Goal: Information Seeking & Learning: Check status

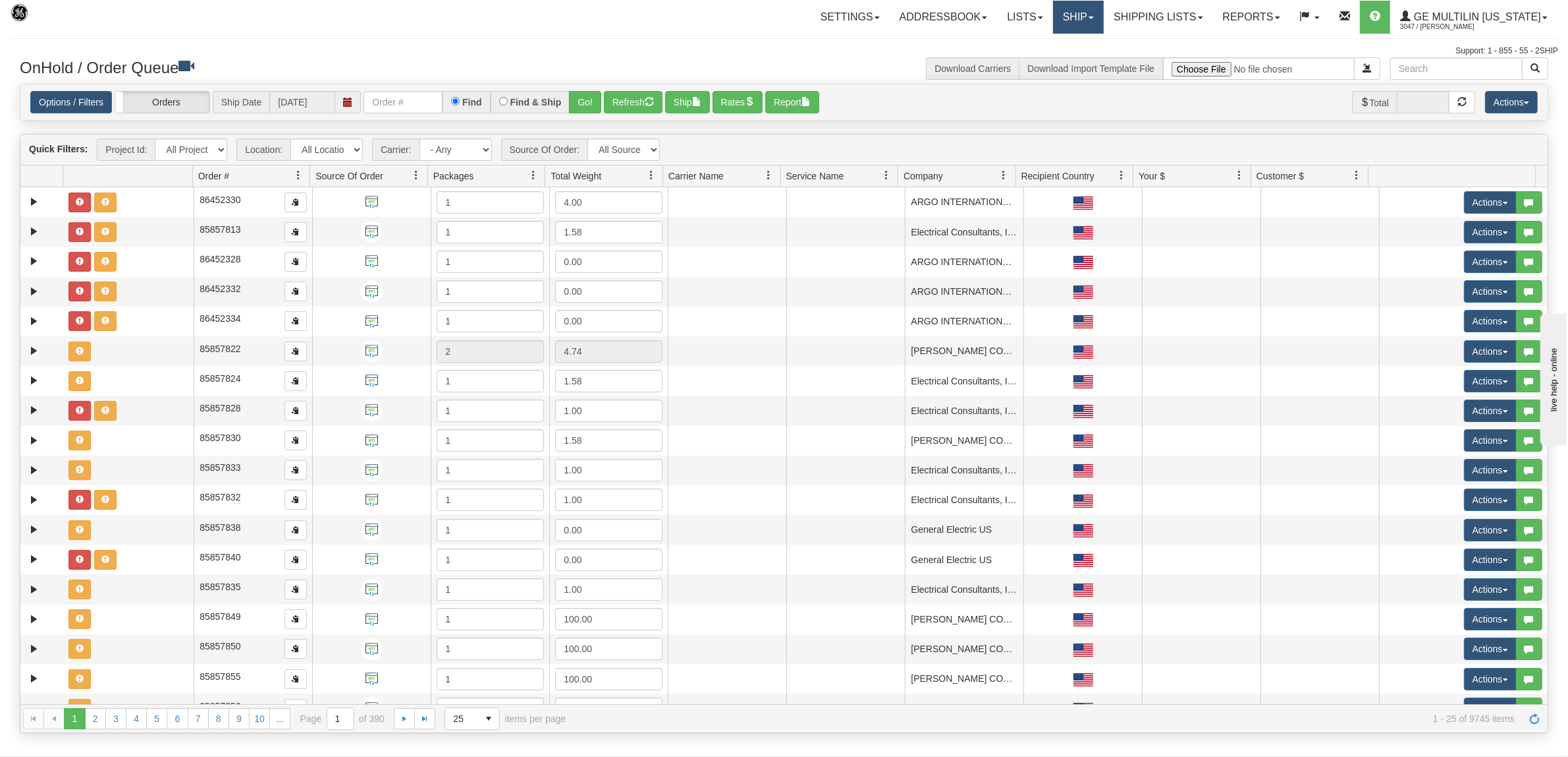
click at [1084, 23] on link "Ship" at bounding box center [1078, 17] width 51 height 33
click at [1029, 53] on link "Ship Screen" at bounding box center [1044, 46] width 119 height 17
drag, startPoint x: 1182, startPoint y: 18, endPoint x: 1175, endPoint y: 24, distance: 9.2
click at [1180, 19] on link "Shipping lists" at bounding box center [1158, 17] width 109 height 33
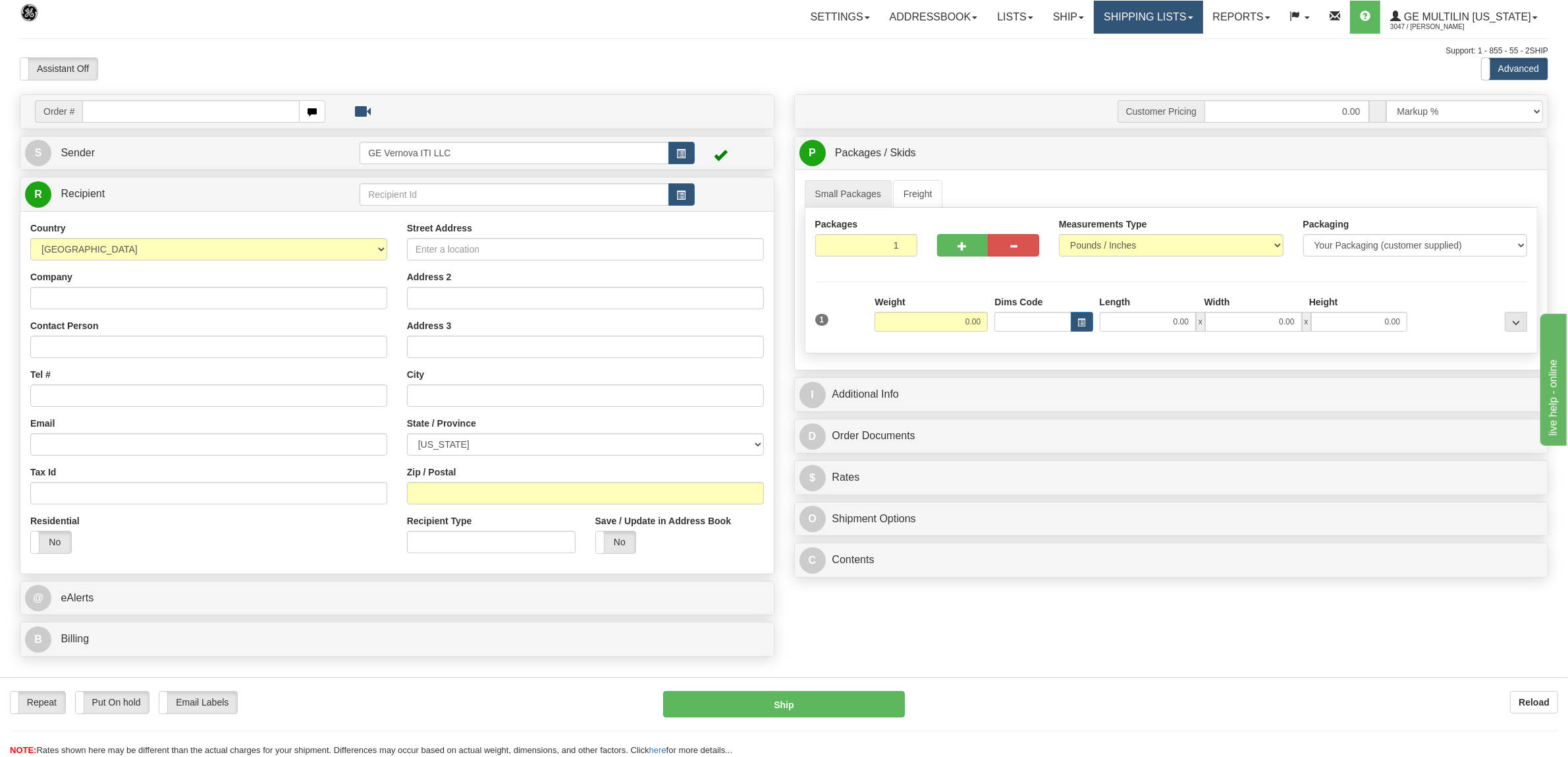
click at [1131, 16] on link "Shipping lists" at bounding box center [1148, 17] width 109 height 33
click at [1121, 63] on span "Search Shipment History" at bounding box center [1138, 63] width 102 height 11
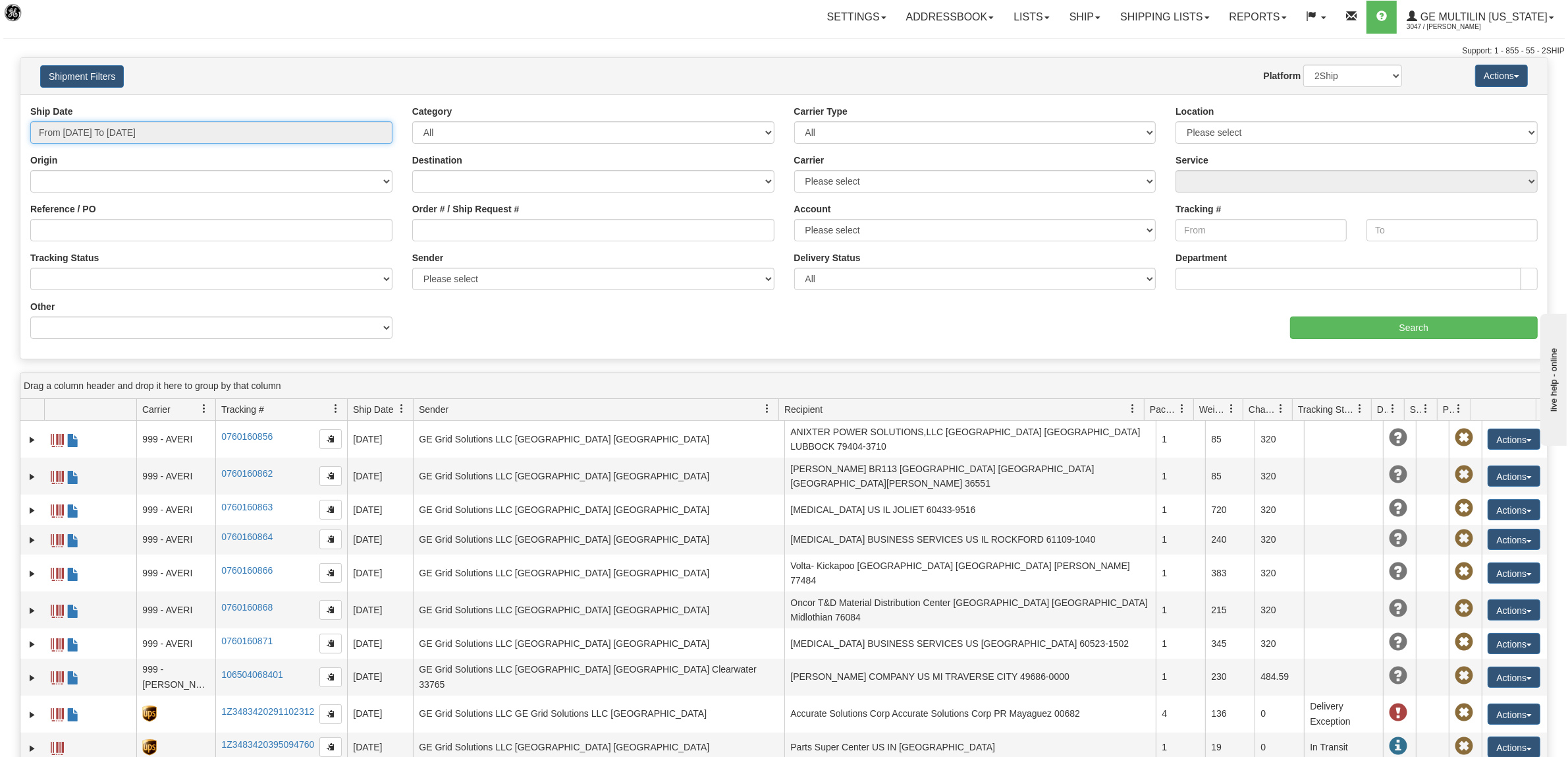
type input "[DATE]"
click at [182, 125] on input "From 08/19/2025 To 08/20/2025" at bounding box center [212, 132] width 363 height 23
type input "08/19/2025"
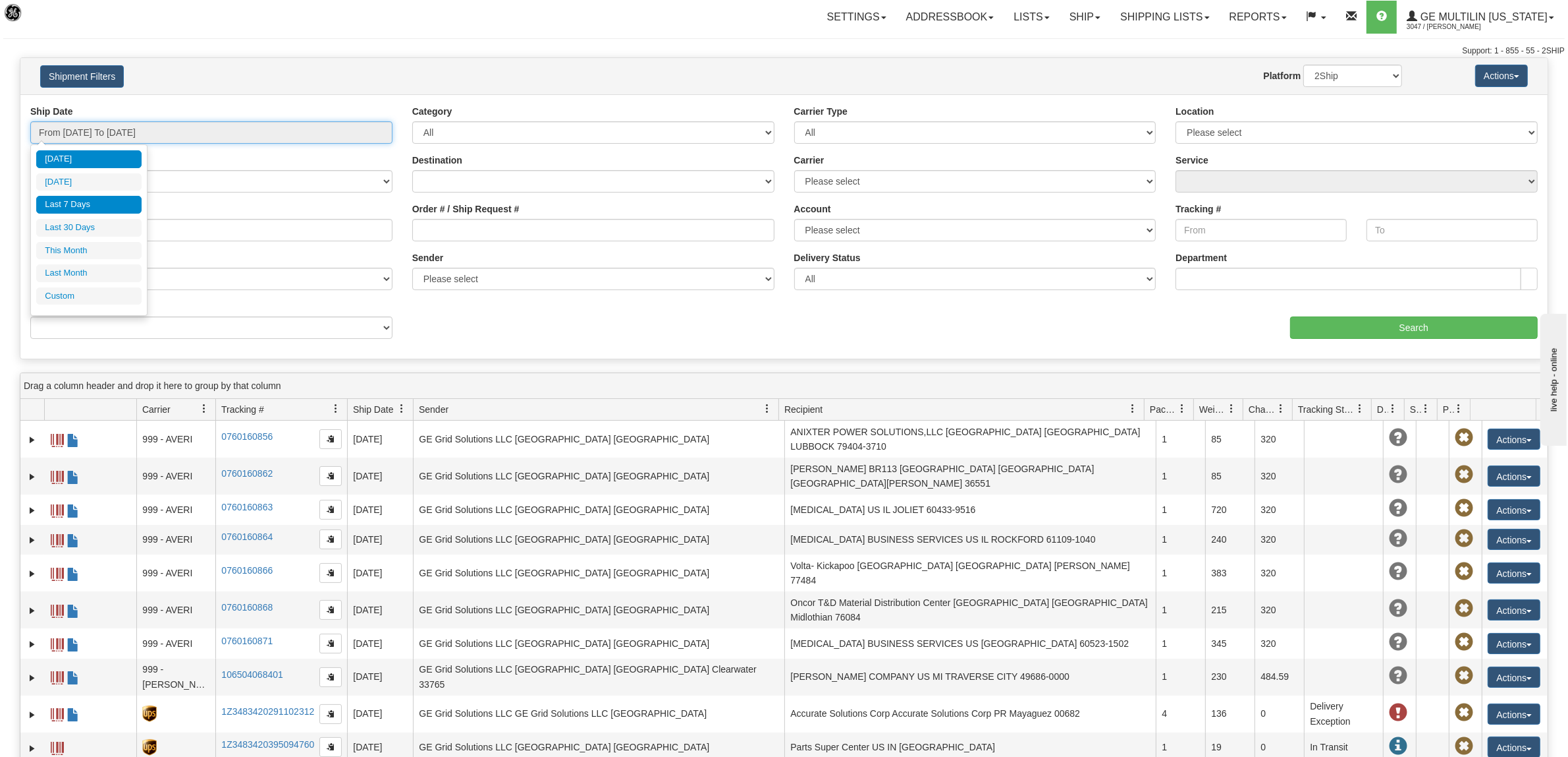
type input "[DATE]"
type input "08/01/2025"
type input "08/31/2025"
type input "[DATE]"
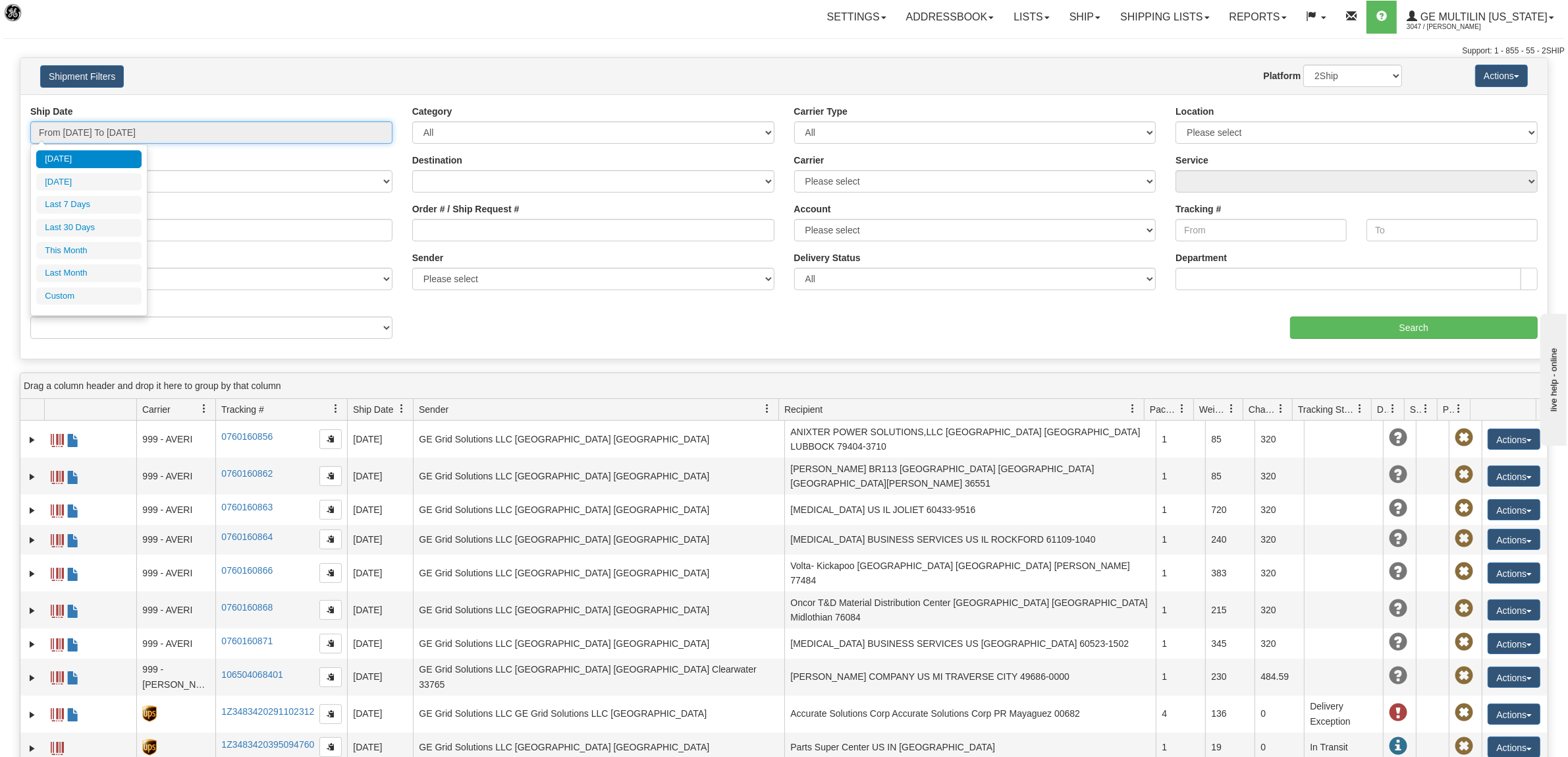
type input "[DATE]"
type input "07/01/2025"
type input "07/31/2025"
type input "[DATE]"
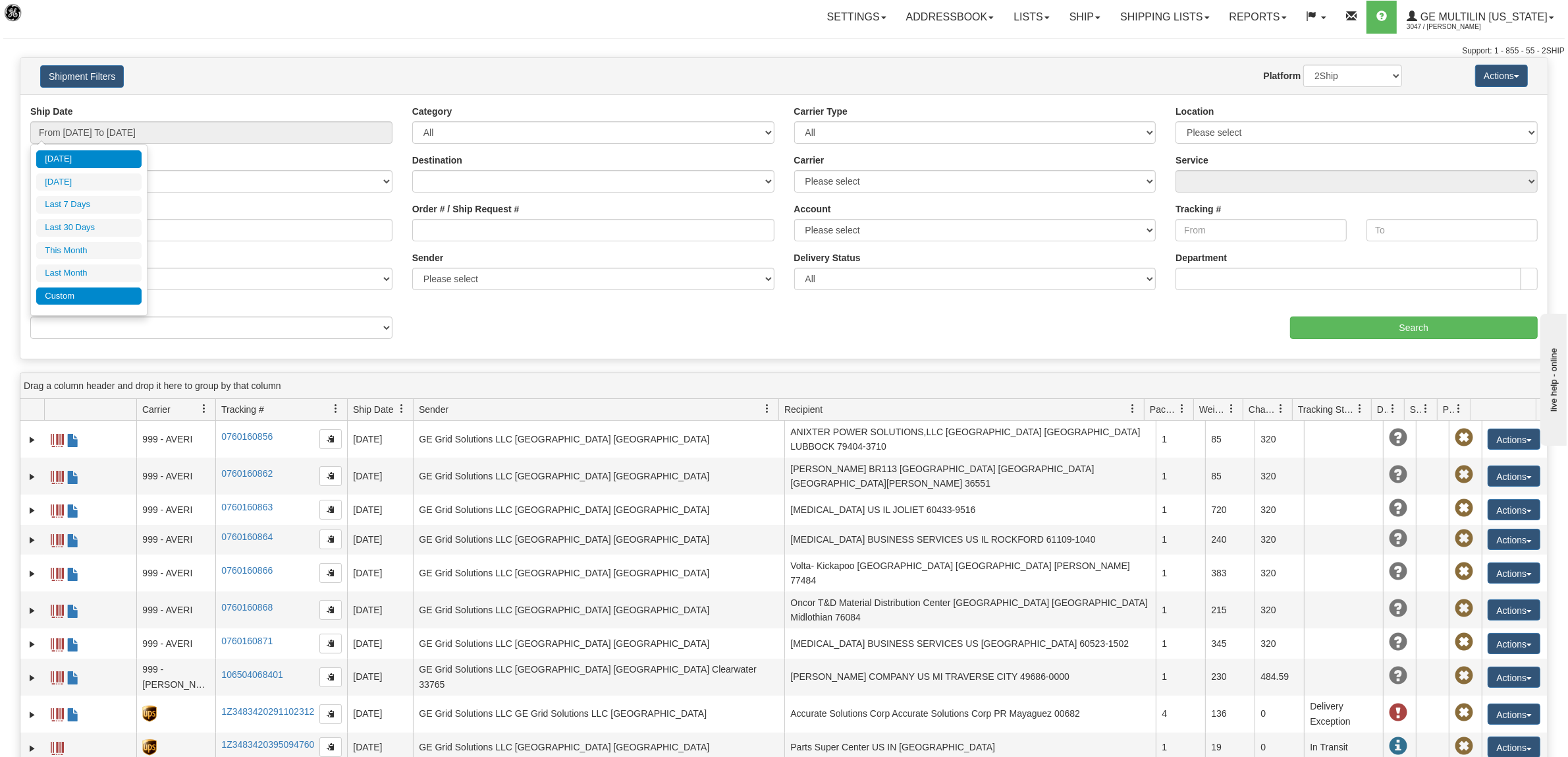
click at [69, 292] on li "Custom" at bounding box center [89, 296] width 106 height 18
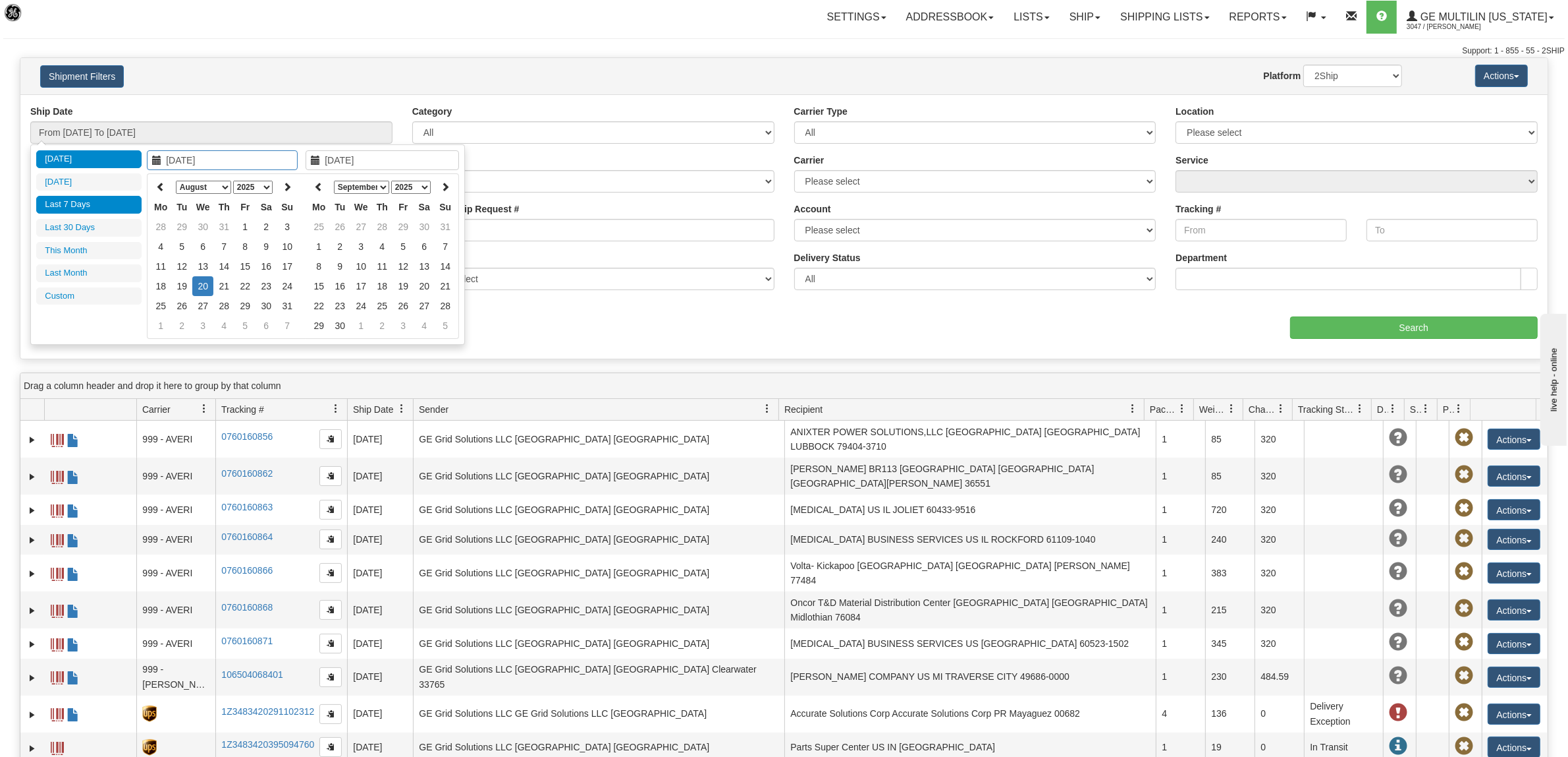
type input "07/01/2025"
type input "07/31/2025"
type input "[DATE]"
type input "08/01/2025"
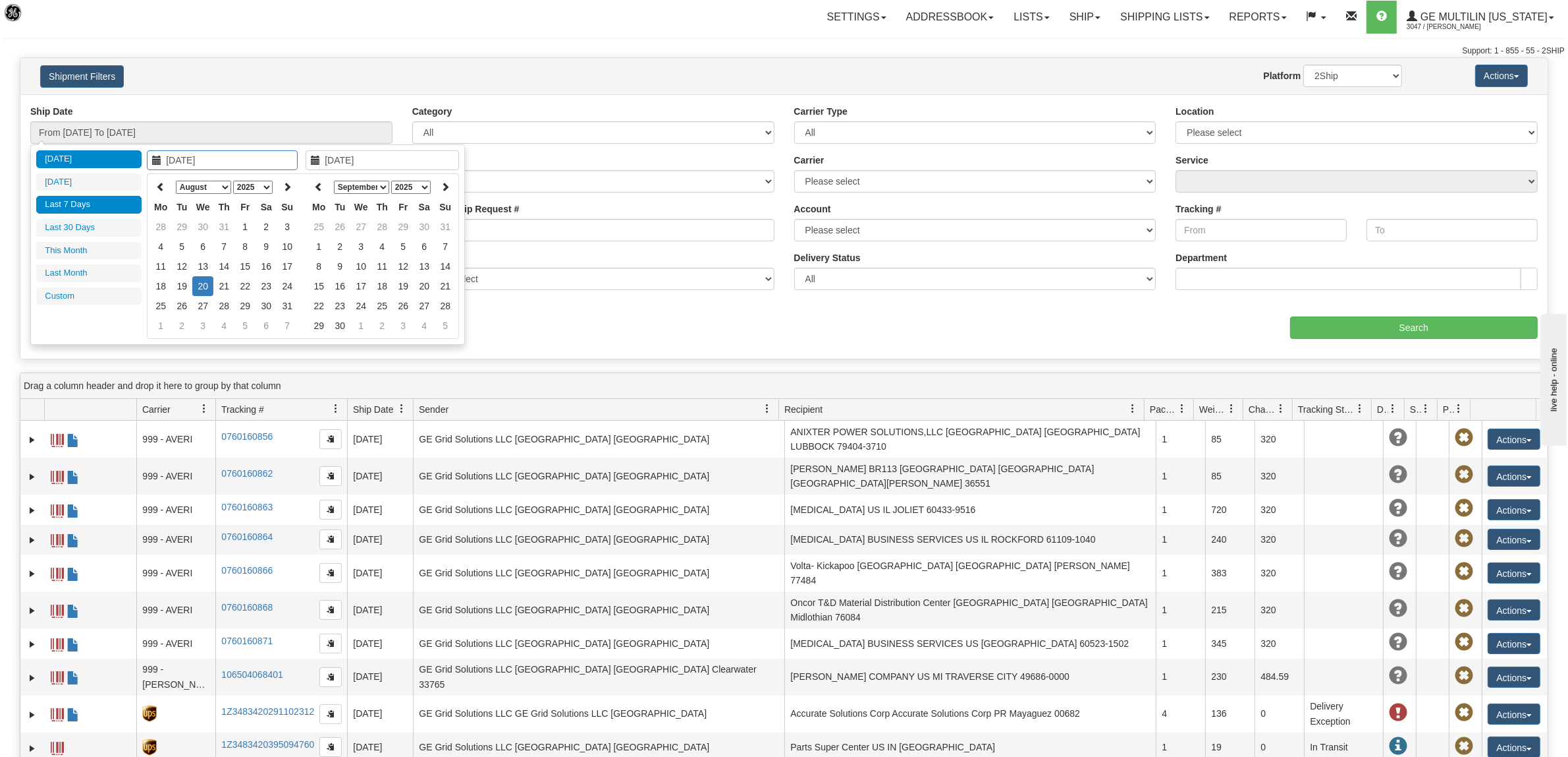
type input "08/31/2025"
type input "07/22/2025"
type input "[DATE]"
type input "08/19/2025"
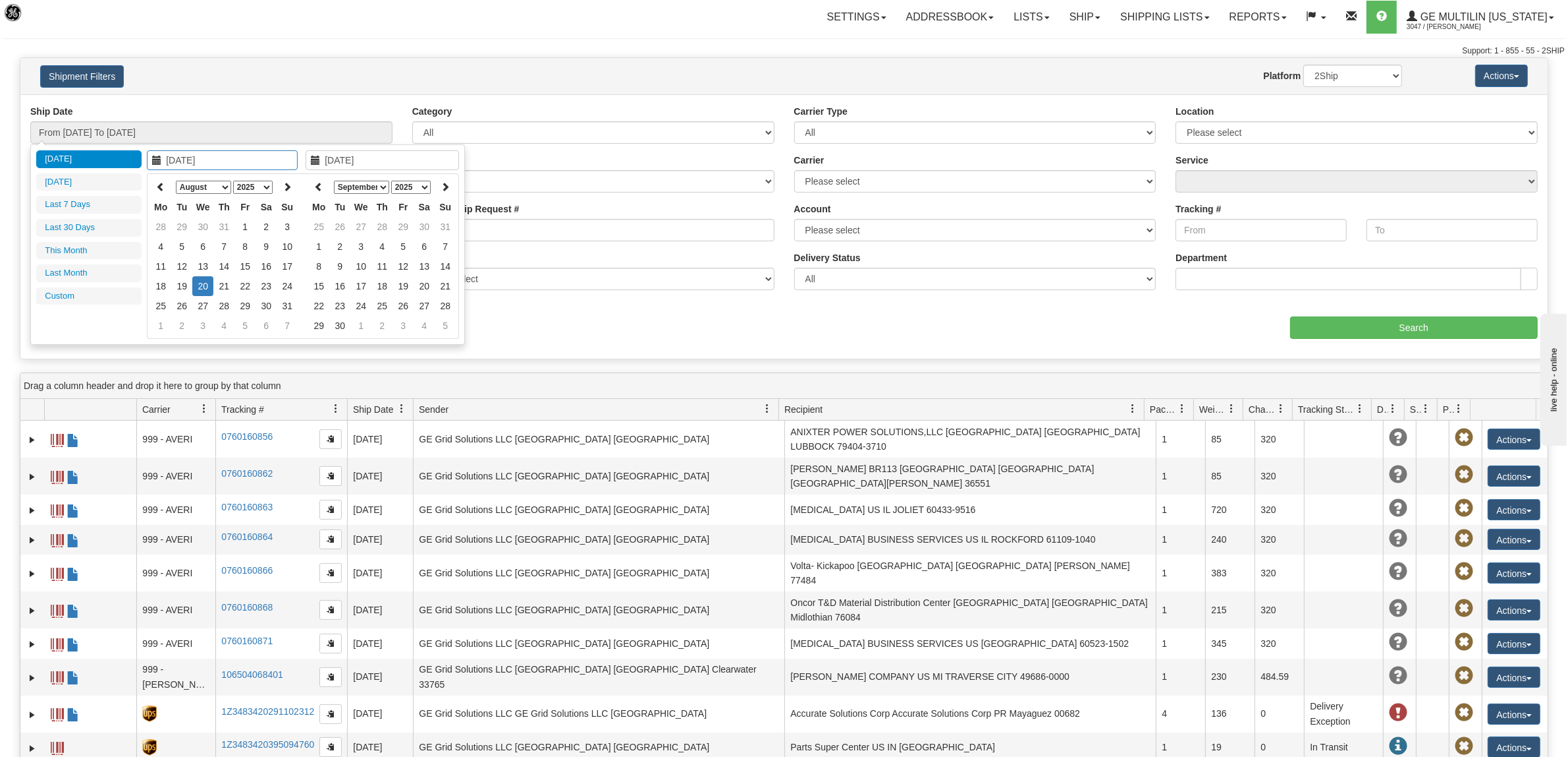
type input "[DATE]"
type input "08/05/2025"
click at [182, 249] on td "5" at bounding box center [182, 246] width 21 height 19
type input "08/05/2025"
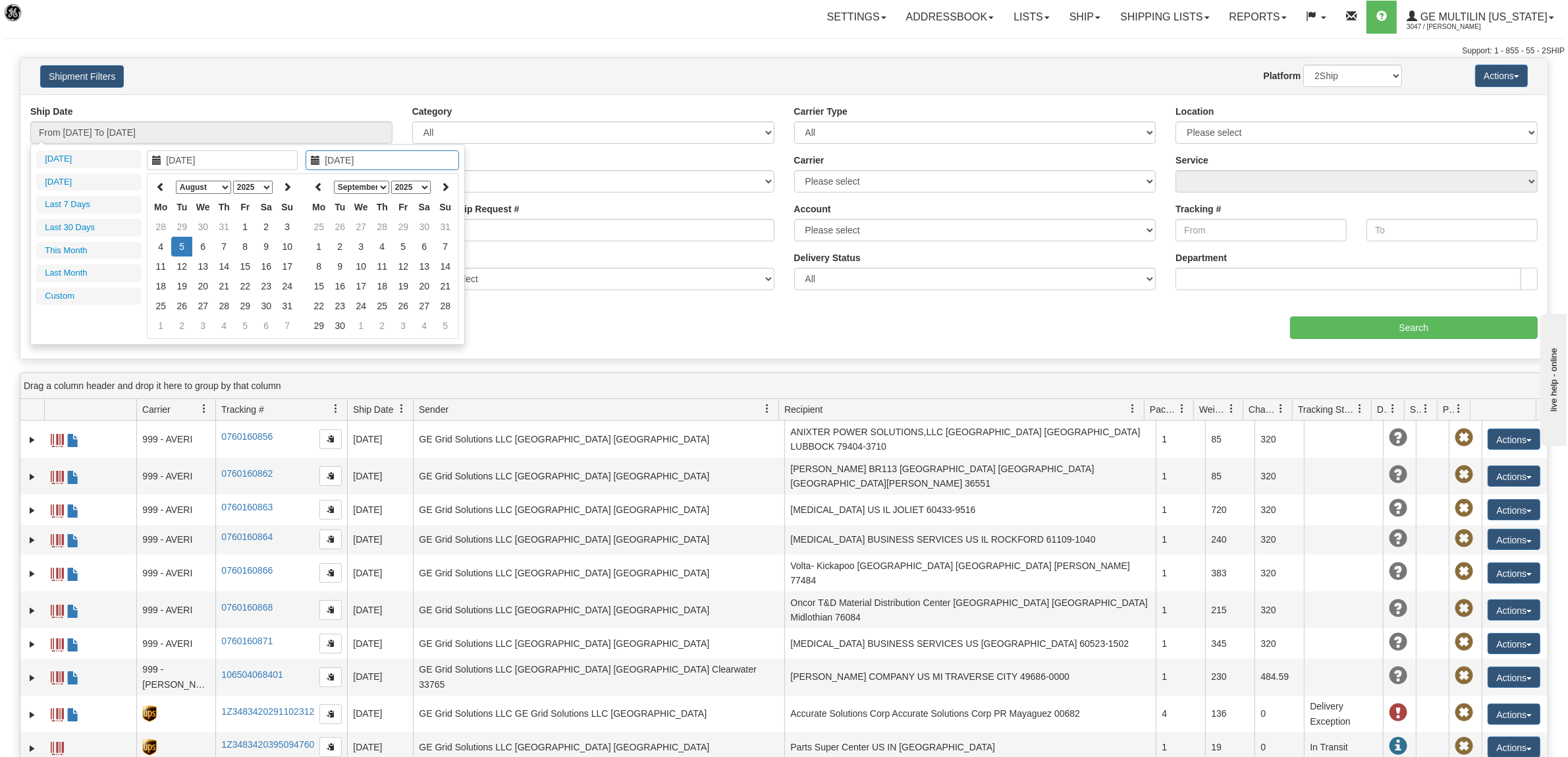
click at [182, 249] on td "5" at bounding box center [182, 246] width 21 height 19
type input "From 08/05/2025 To 08/05/2025"
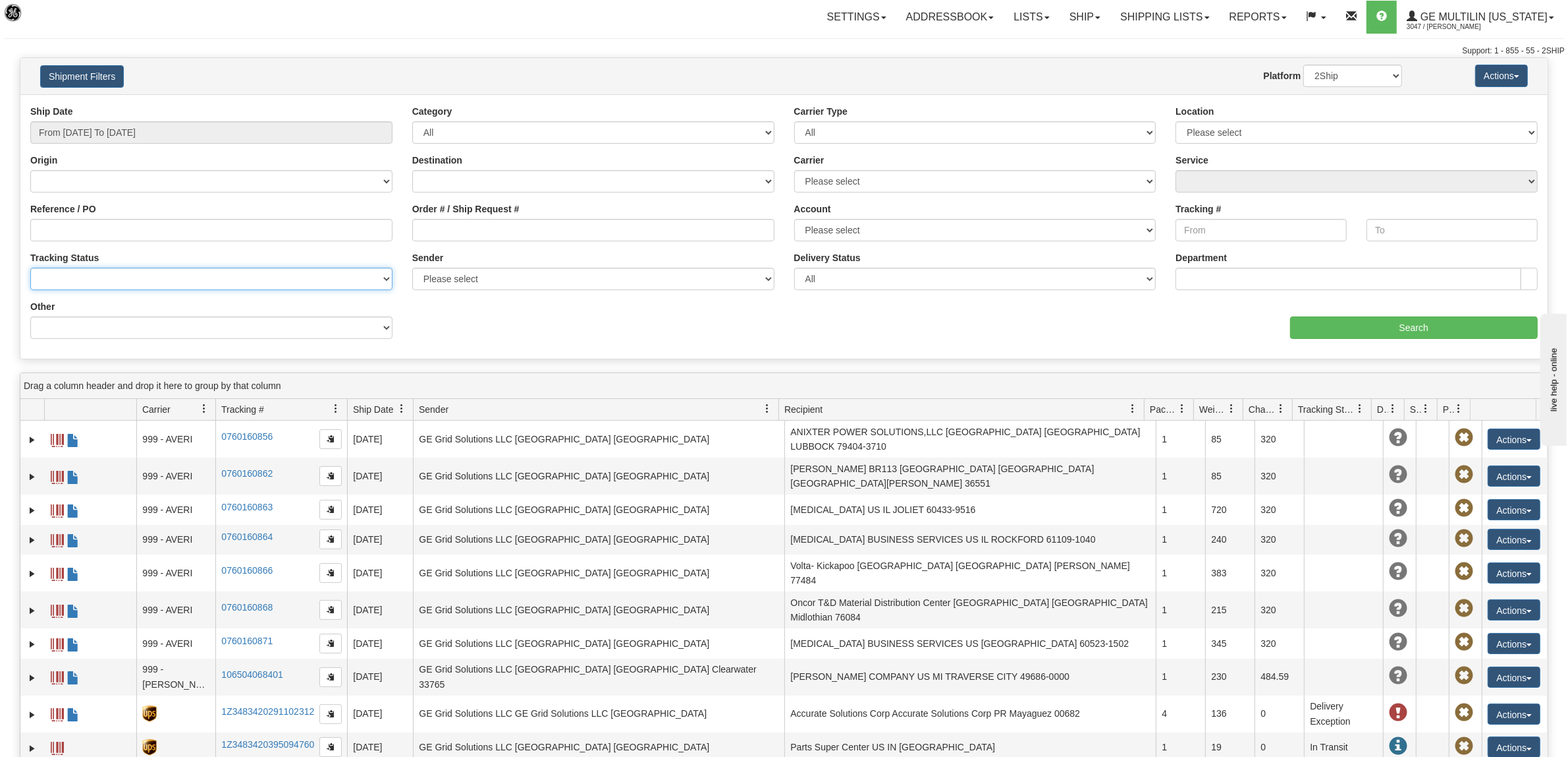
click at [103, 275] on select "No Tracking Info Delivered In Transit Out For Delivery Exception Partial Delive…" at bounding box center [212, 279] width 363 height 23
click at [104, 275] on select "No Tracking Info Delivered In Transit Out For Delivery Exception Partial Delive…" at bounding box center [212, 279] width 363 height 23
click at [896, 180] on select "Please select DHL FedEx Express® FedEx® LTL My Carrier UPS" at bounding box center [975, 181] width 363 height 23
select select "2"
click at [794, 170] on select "Please select DHL FedEx Express® FedEx® LTL My Carrier UPS" at bounding box center [975, 181] width 363 height 23
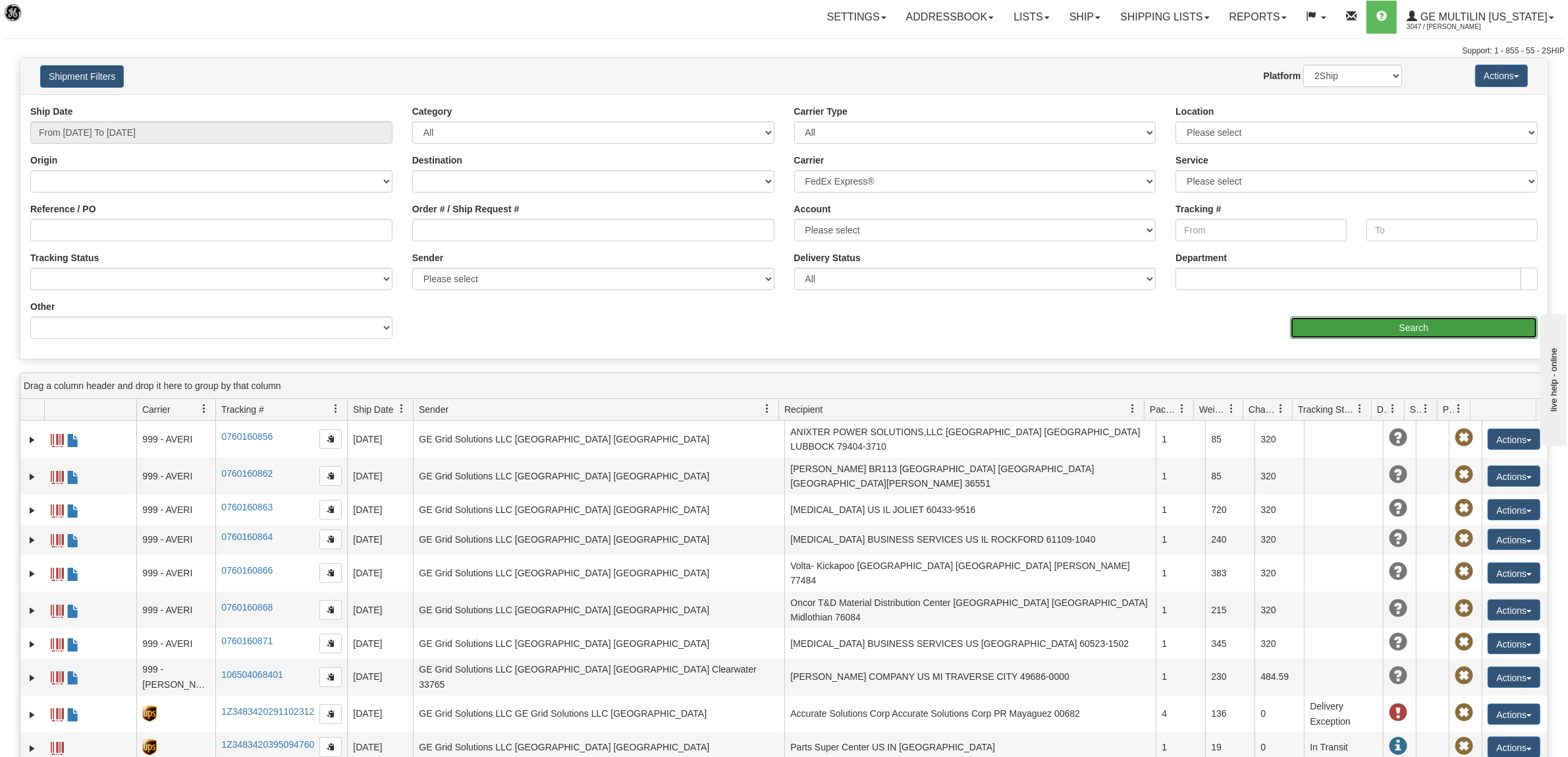
click at [1401, 324] on input "Search" at bounding box center [1415, 328] width 249 height 23
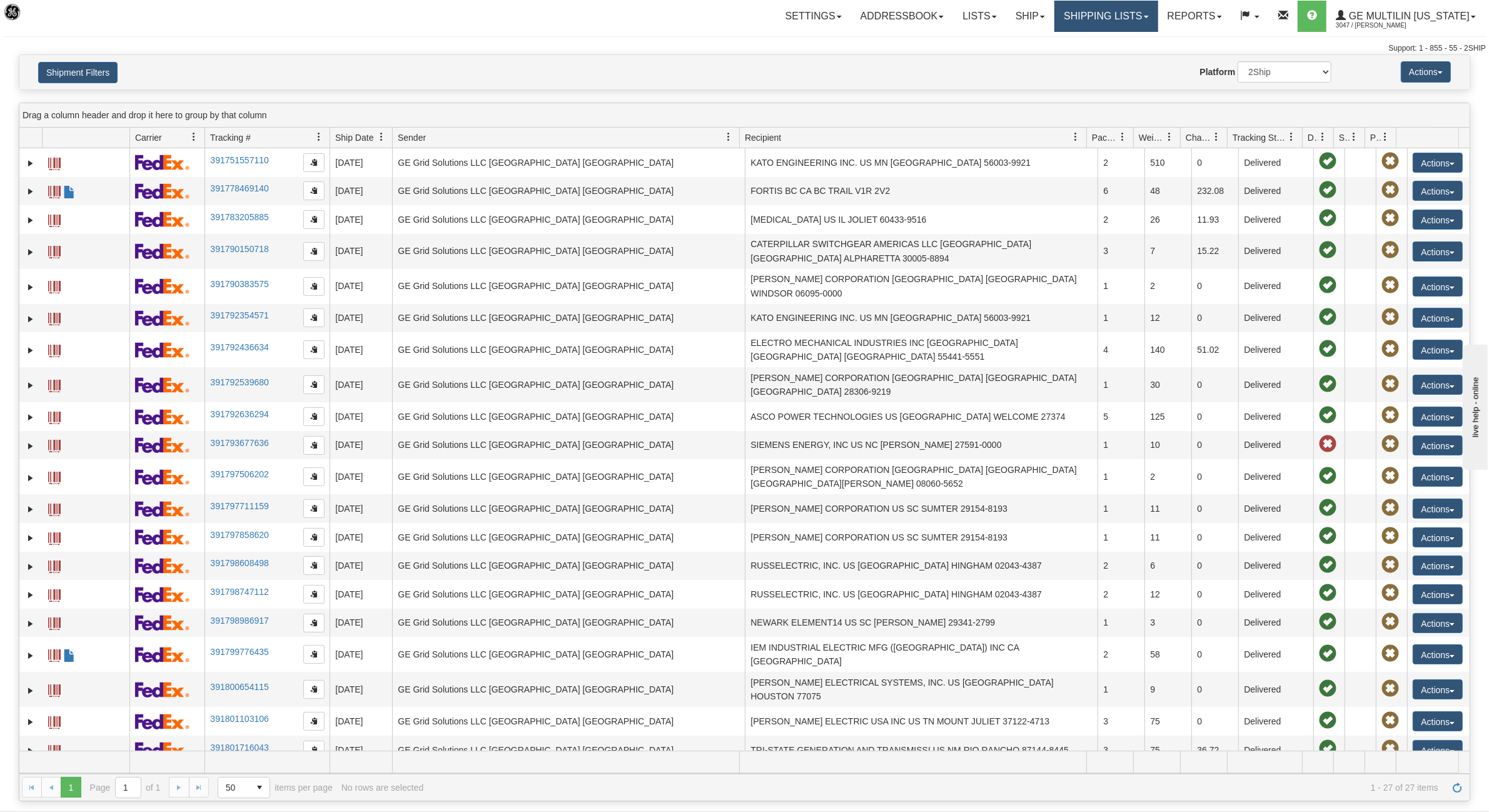
click at [1121, 18] on link "Shipping lists" at bounding box center [1106, 16] width 104 height 31
click at [1095, 60] on span "Search Shipment History" at bounding box center [1096, 60] width 97 height 10
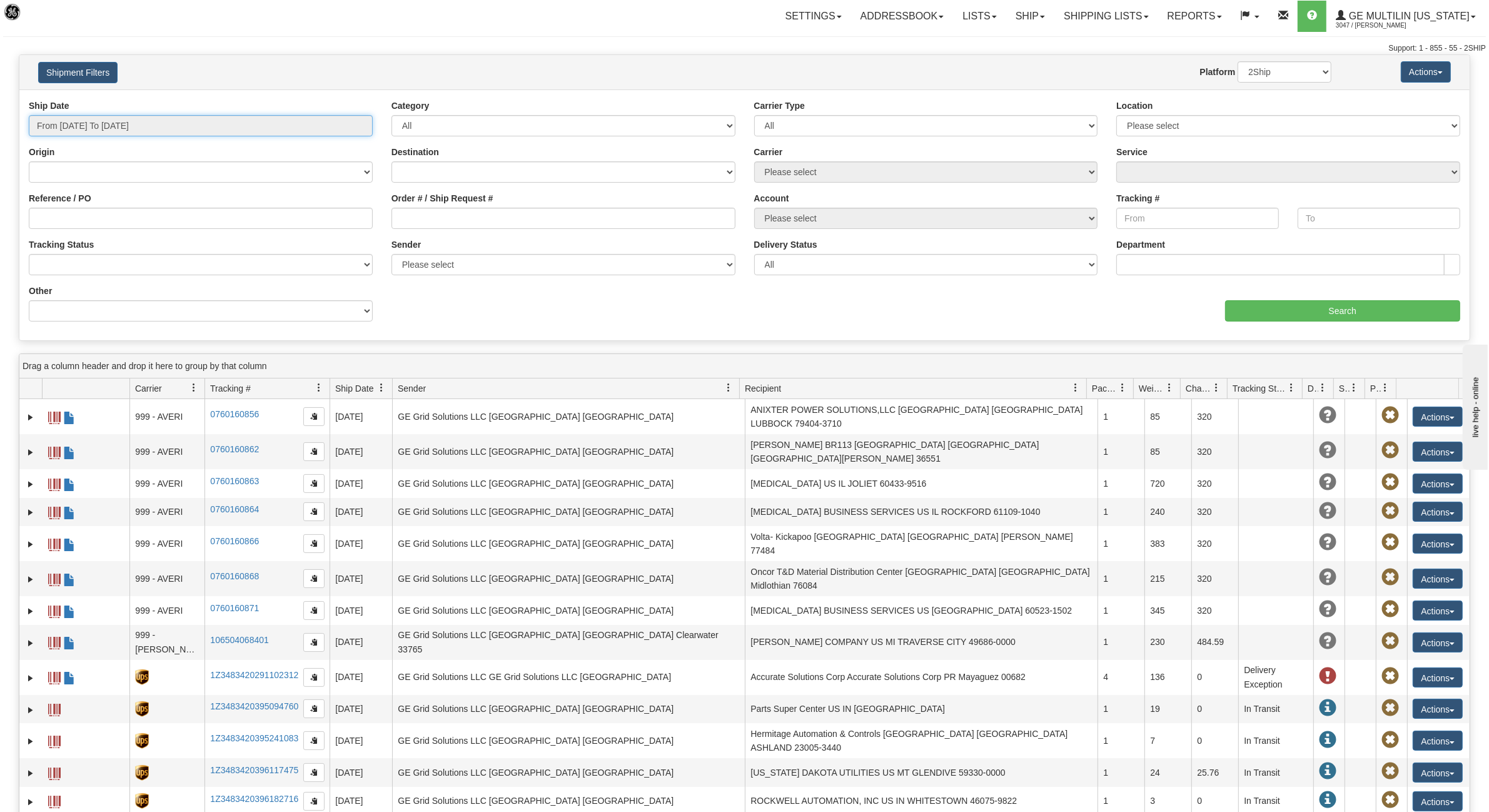
click at [173, 117] on input "From 08/19/2025 To 08/20/2025" at bounding box center [201, 126] width 344 height 21
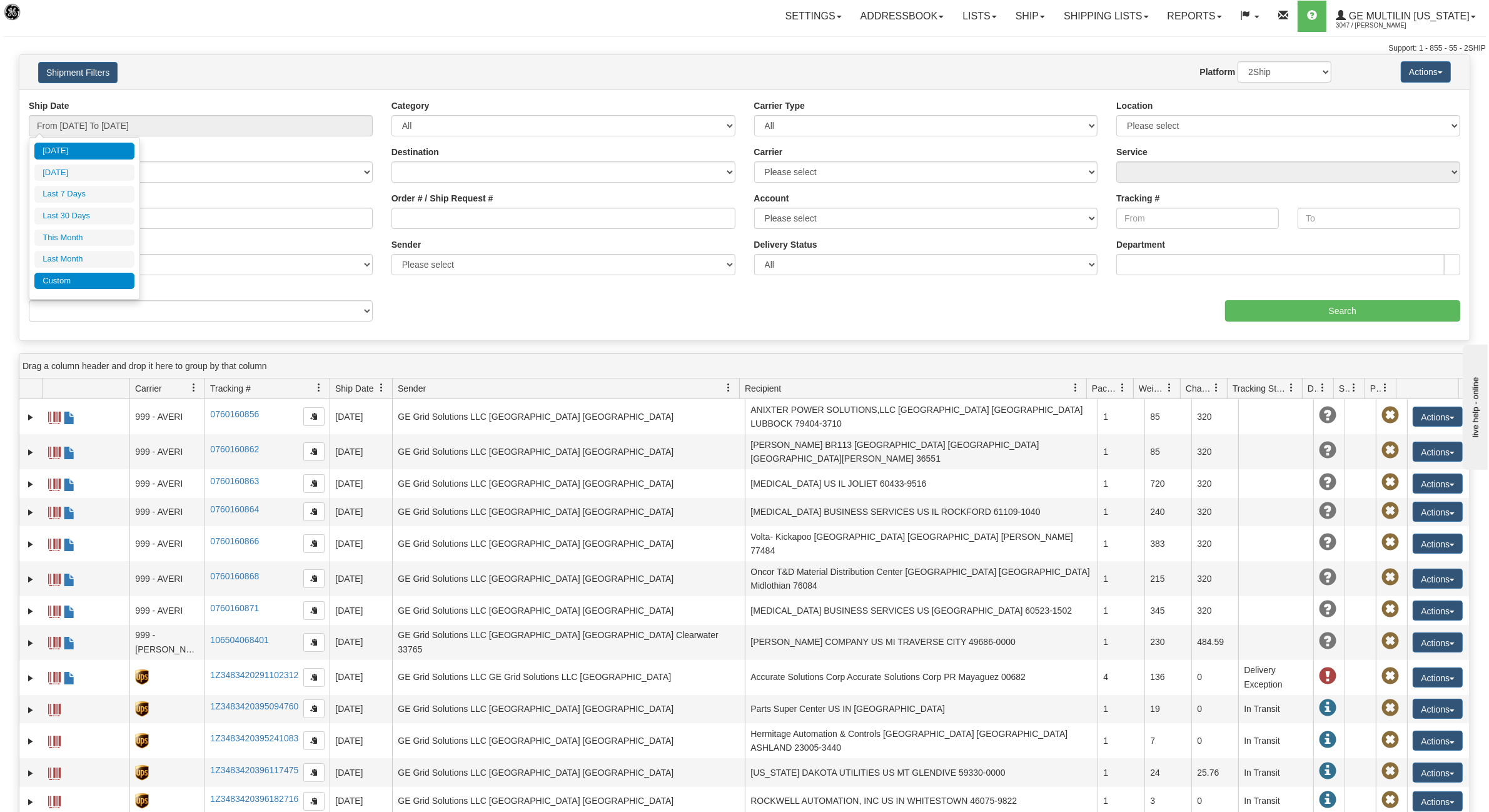
click at [57, 280] on li "Custom" at bounding box center [84, 281] width 100 height 17
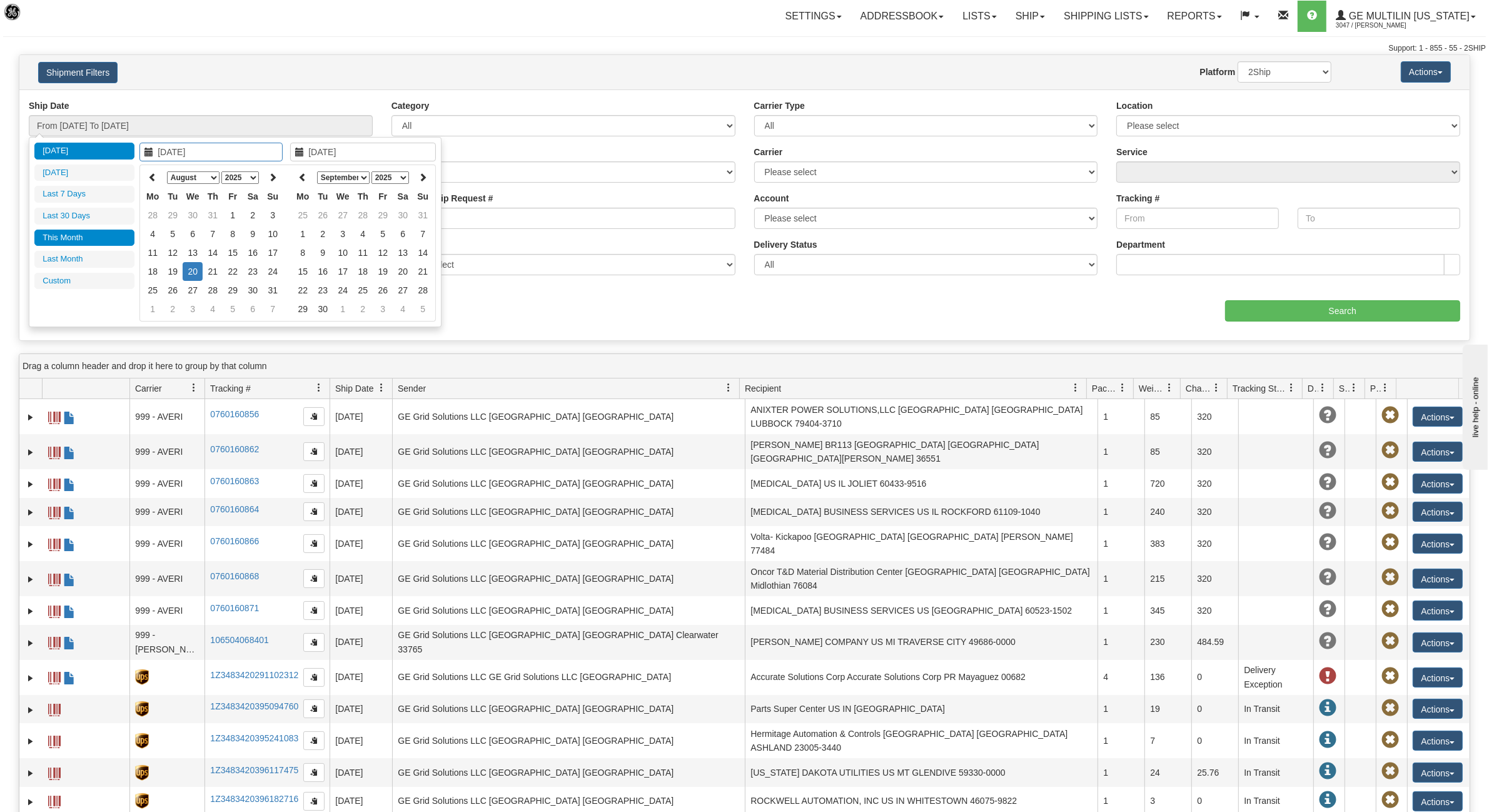
type input "07/01/2025"
type input "07/31/2025"
type input "[DATE]"
type input "08/01/2025"
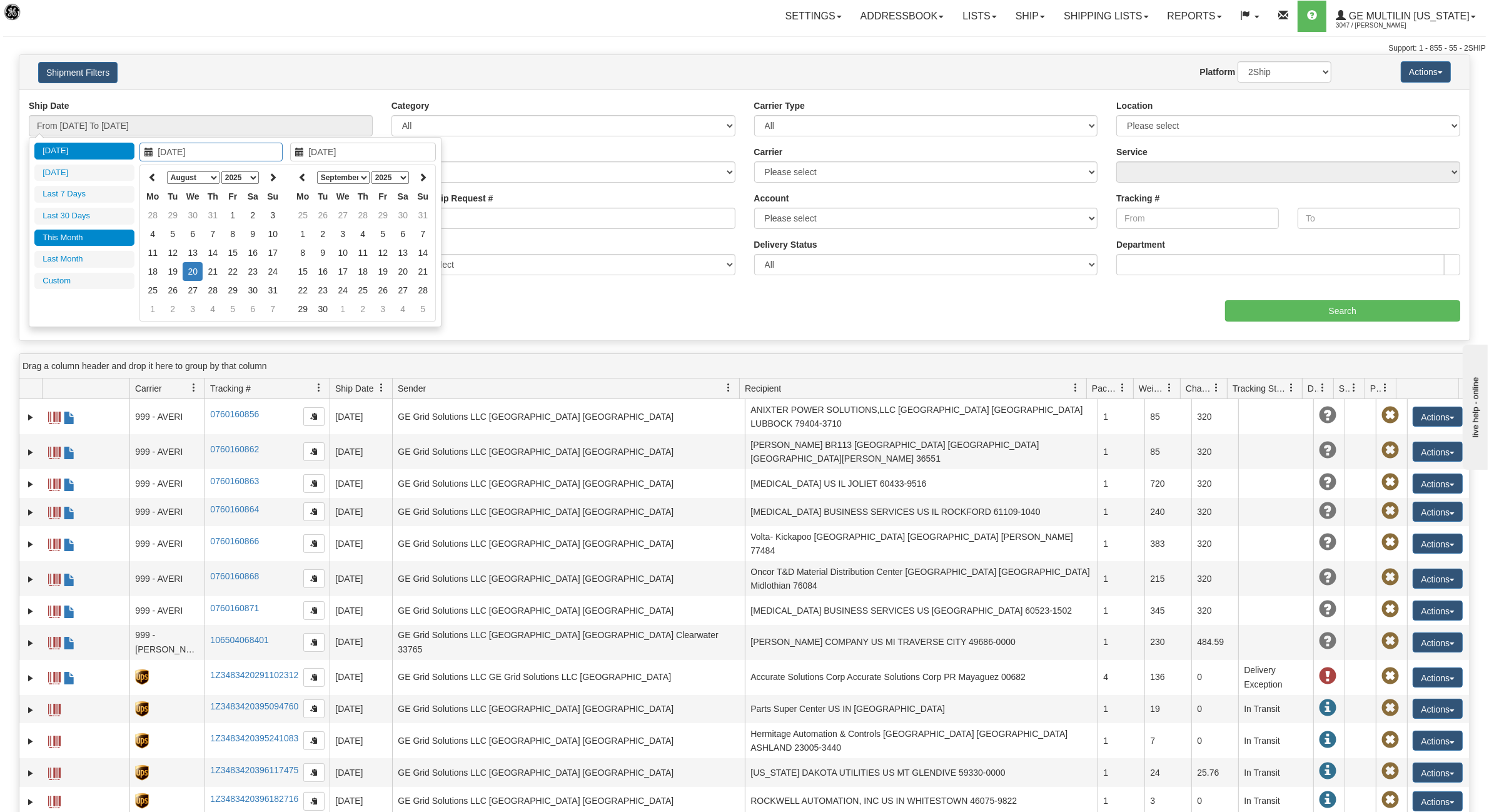
type input "08/31/2025"
type input "07/22/2025"
type input "[DATE]"
type input "08/13/2025"
click at [198, 255] on td "13" at bounding box center [192, 252] width 20 height 18
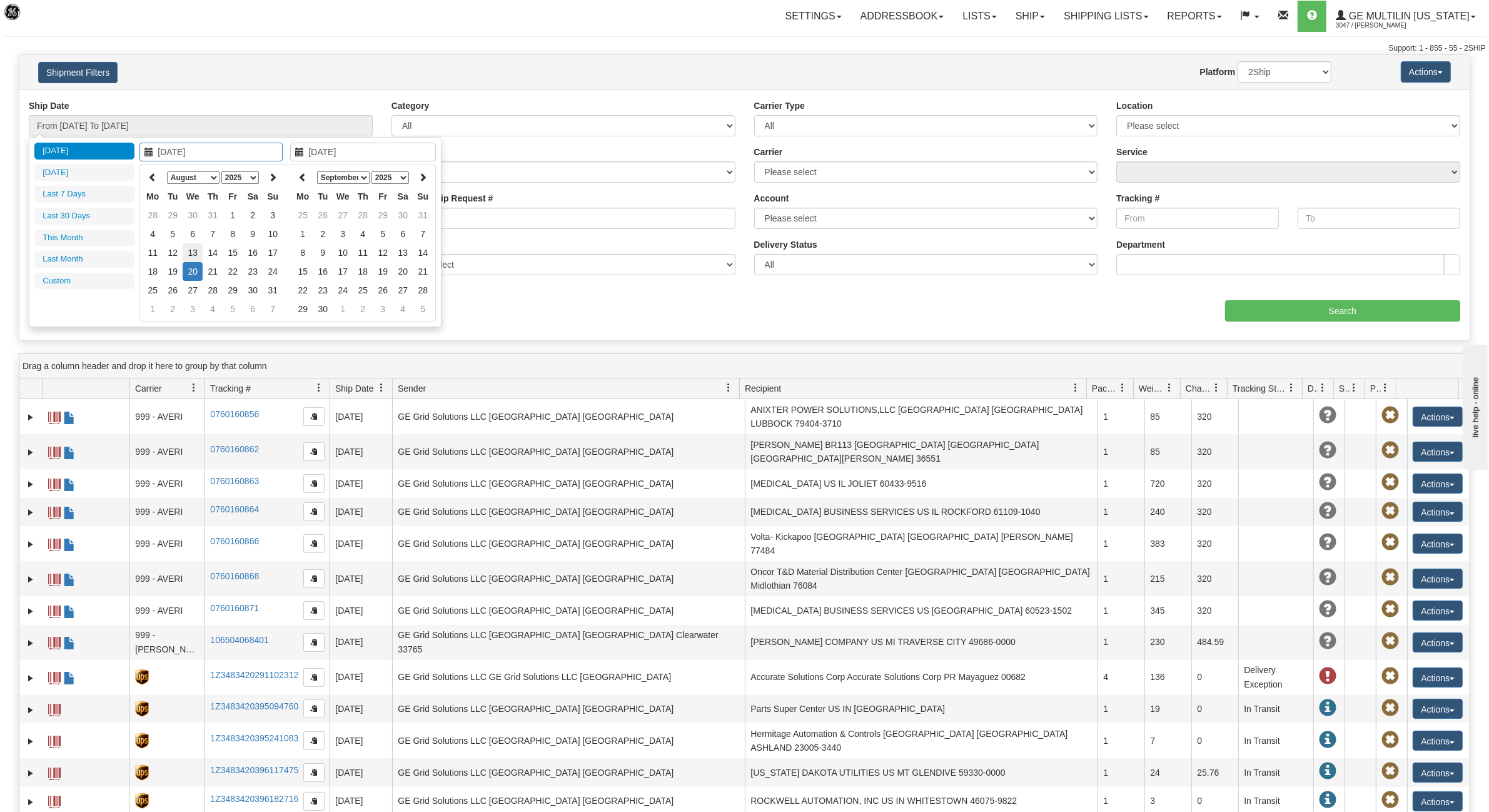
type input "08/13/2025"
click at [198, 255] on td "13" at bounding box center [192, 252] width 20 height 18
type input "From 08/13/2025 To 08/13/2025"
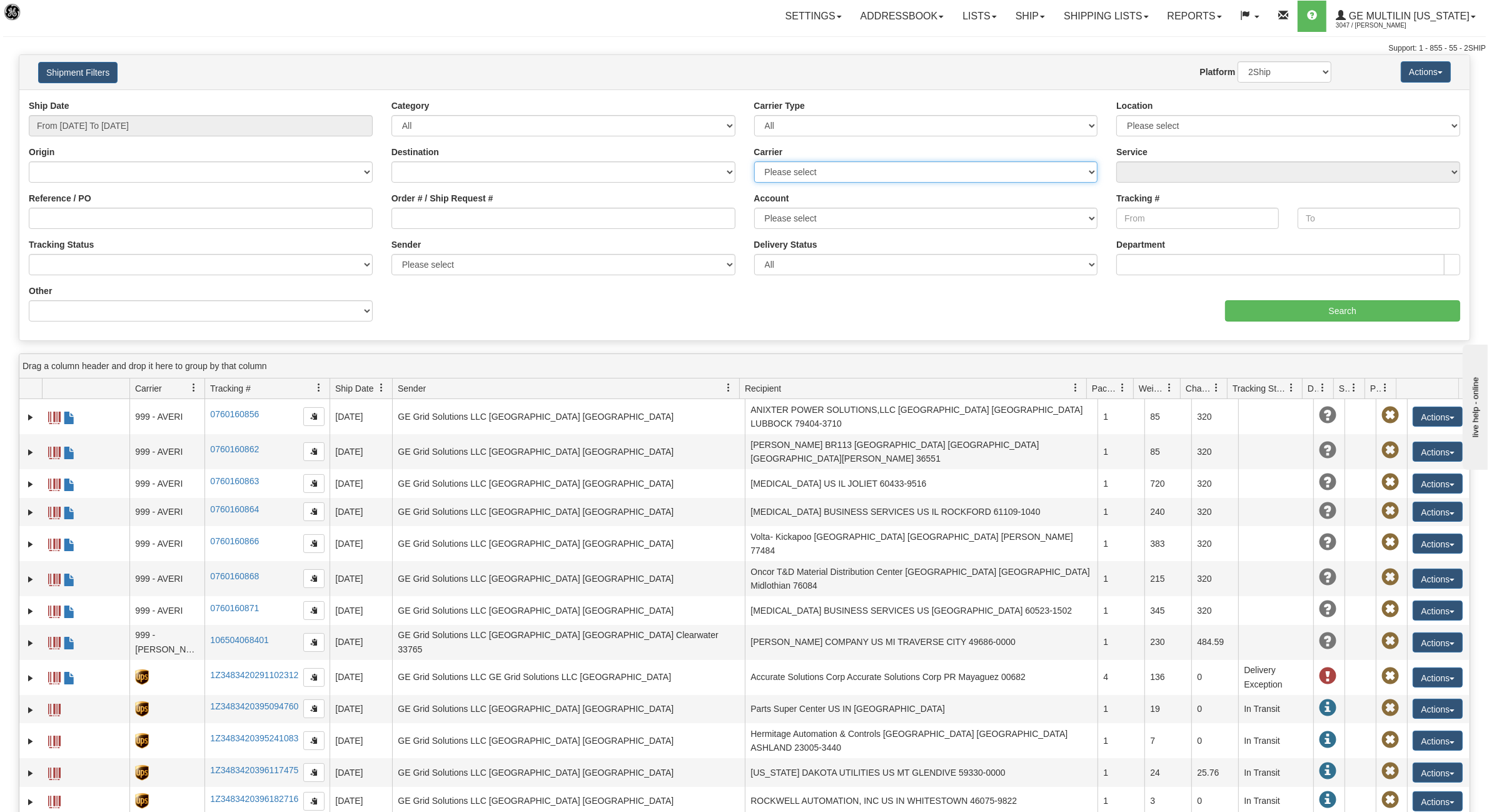
click at [845, 174] on select "Please select DHL FedEx Express® FedEx® LTL My Carrier UPS" at bounding box center [926, 172] width 344 height 21
select select "2"
click at [754, 161] on select "Please select DHL FedEx Express® FedEx® LTL My Carrier UPS" at bounding box center [926, 172] width 344 height 21
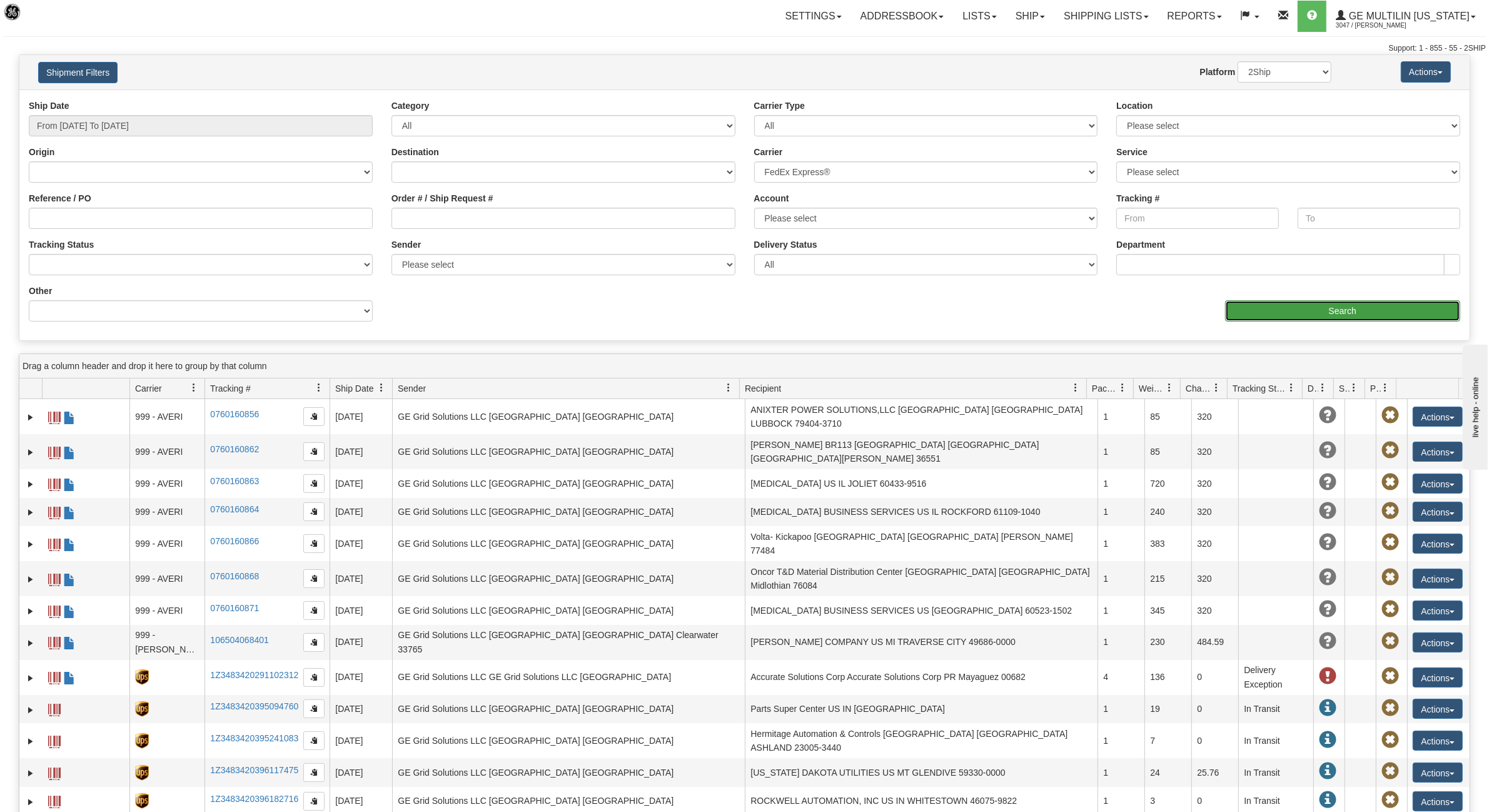
click at [1358, 311] on input "Search" at bounding box center [1343, 311] width 236 height 21
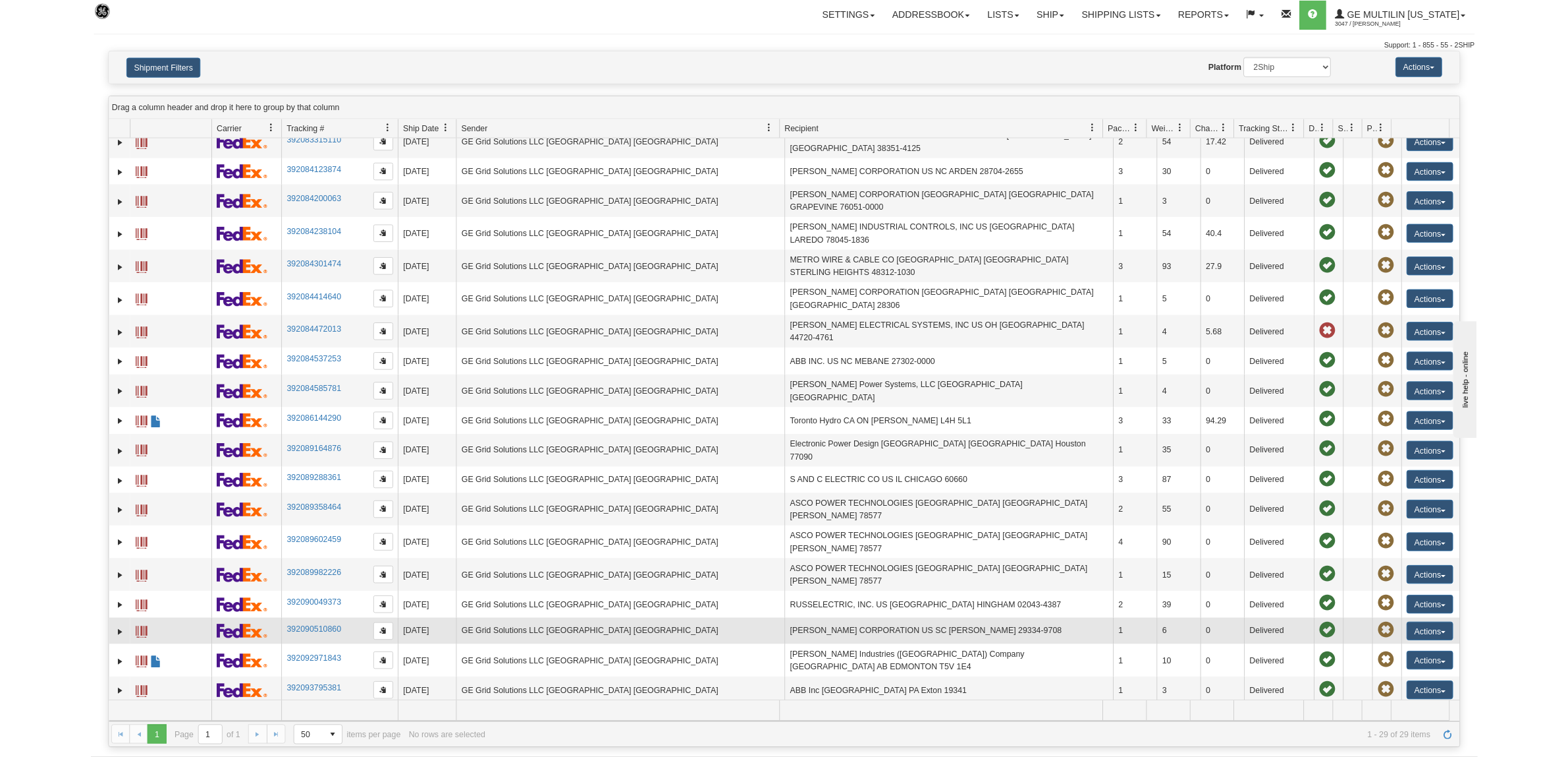
scroll to position [247, 0]
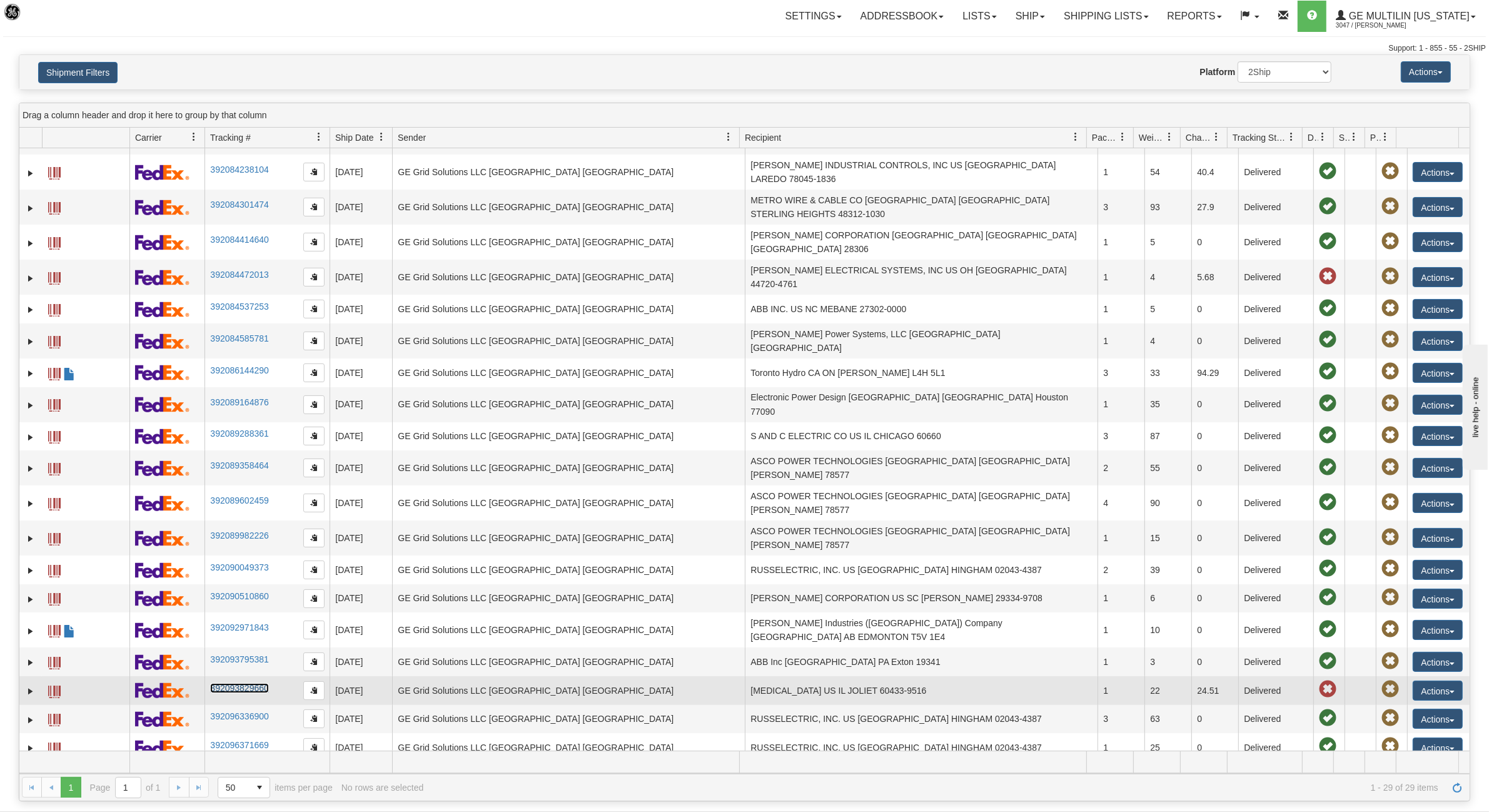
click at [260, 683] on link "392093829660" at bounding box center [239, 688] width 58 height 10
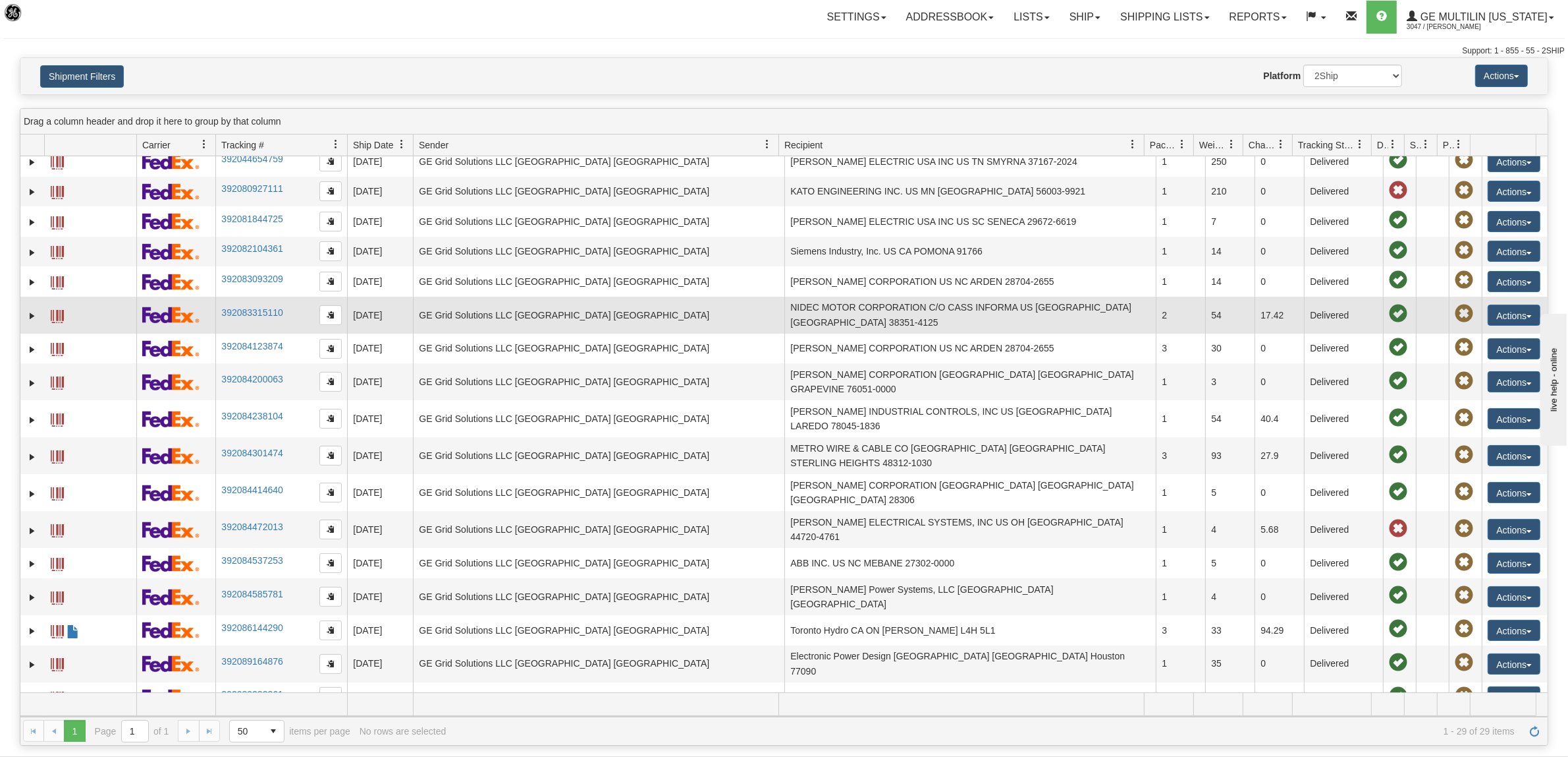
scroll to position [0, 0]
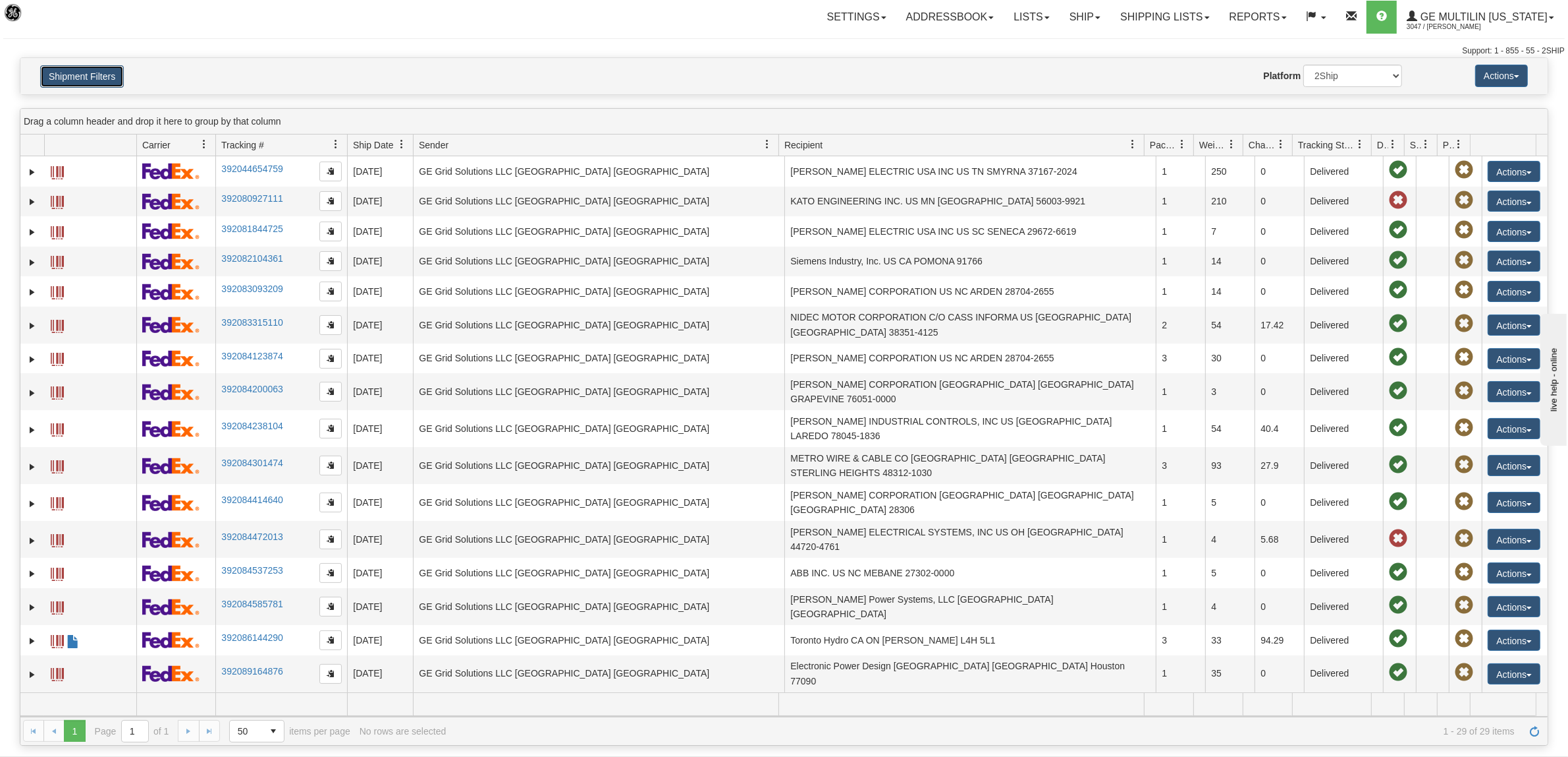
click at [91, 83] on button "Shipment Filters" at bounding box center [82, 77] width 84 height 23
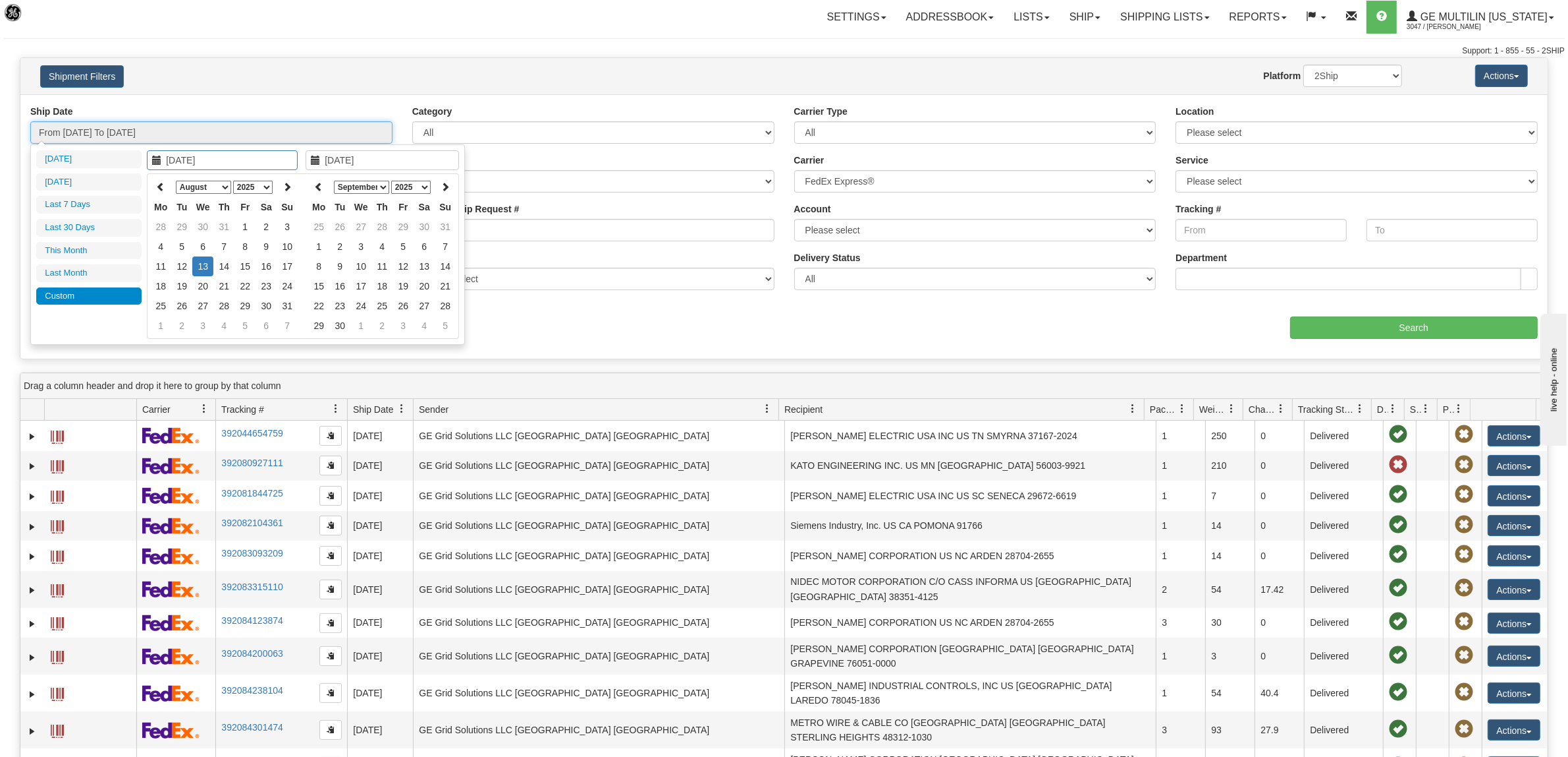
click at [94, 130] on input "From 08/13/2025 To 08/13/2025" at bounding box center [212, 132] width 363 height 23
